Goal: Task Accomplishment & Management: Complete application form

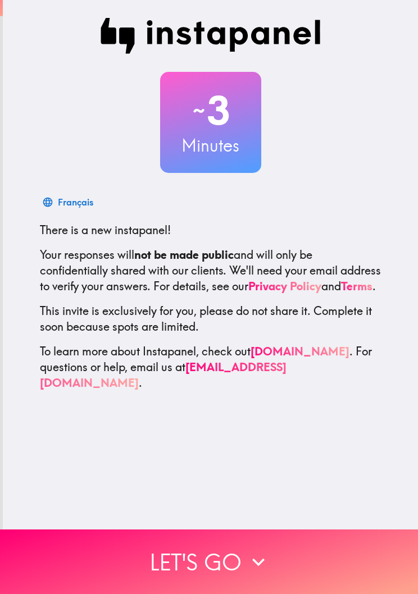
click at [245, 554] on button "Let's go" at bounding box center [209, 561] width 418 height 65
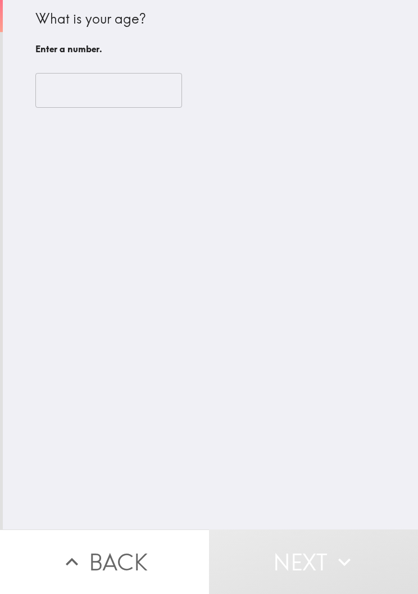
click at [134, 98] on input "number" at bounding box center [108, 90] width 146 height 35
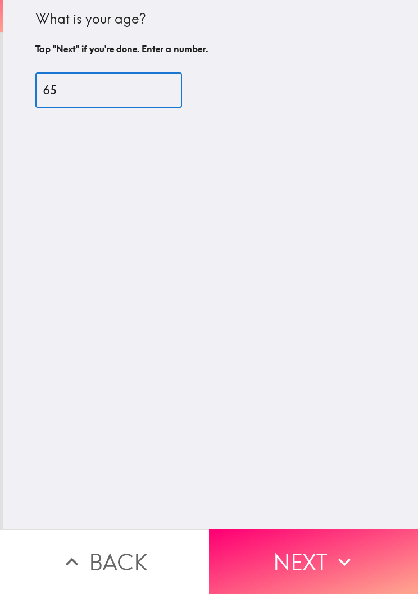
type input "65"
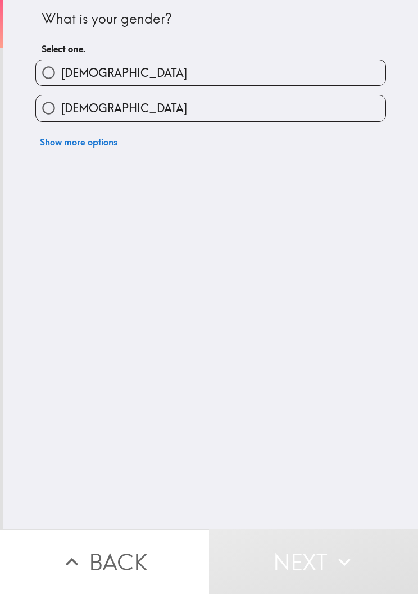
click at [51, 111] on input "[DEMOGRAPHIC_DATA]" at bounding box center [48, 107] width 25 height 25
radio input "true"
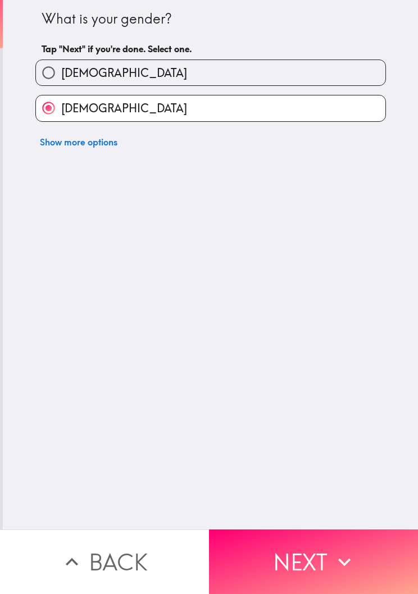
click at [332, 563] on icon "button" at bounding box center [344, 561] width 25 height 25
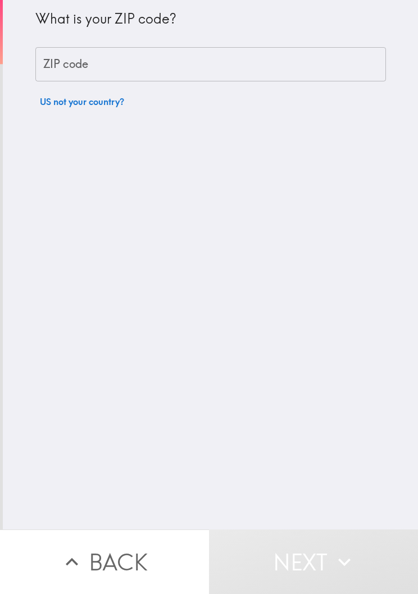
click at [194, 72] on input "ZIP code" at bounding box center [210, 64] width 350 height 35
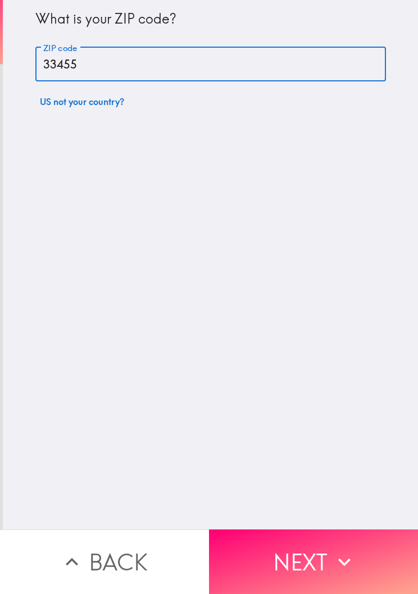
type input "33455"
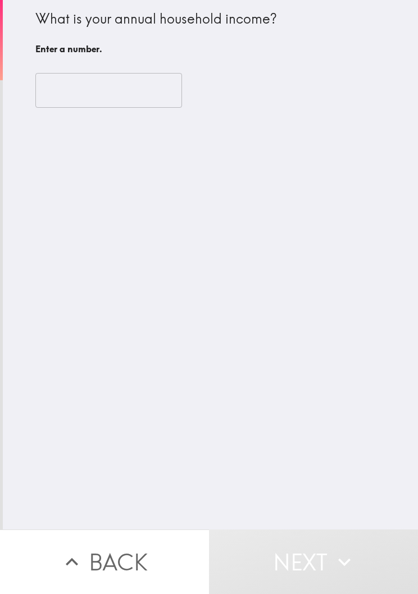
click at [137, 87] on input "number" at bounding box center [108, 90] width 146 height 35
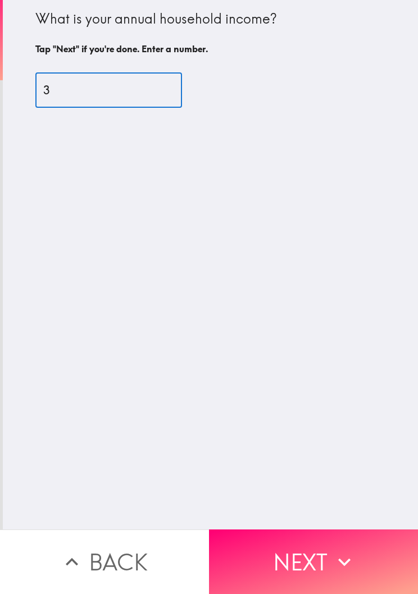
type input "32"
type input "32000"
